Goal: Task Accomplishment & Management: Manage account settings

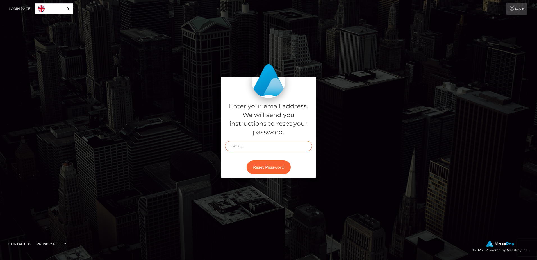
click at [283, 147] on input "text" at bounding box center [268, 146] width 87 height 10
type input "[EMAIL_ADDRESS][DOMAIN_NAME]"
click at [271, 168] on button "Reset Password" at bounding box center [269, 167] width 44 height 14
click at [260, 150] on input "text" at bounding box center [268, 146] width 87 height 10
type input "[EMAIL_ADDRESS][DOMAIN_NAME]"
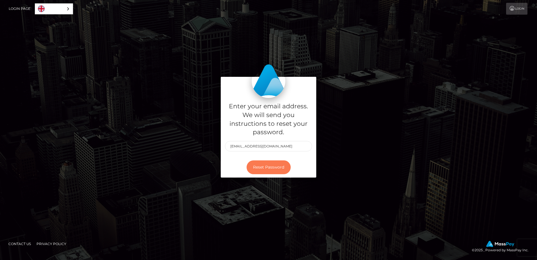
click at [275, 168] on button "Reset Password" at bounding box center [269, 167] width 44 height 14
click at [15, 7] on link "Login Page" at bounding box center [20, 9] width 22 height 12
